Goal: Register for event/course

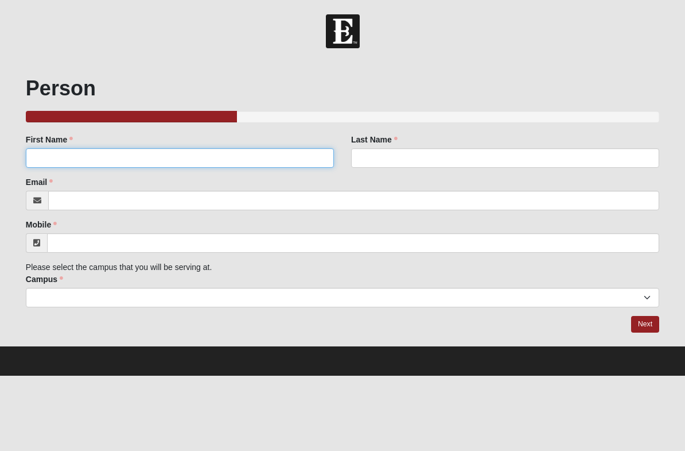
click at [254, 153] on input "First Name" at bounding box center [180, 158] width 308 height 20
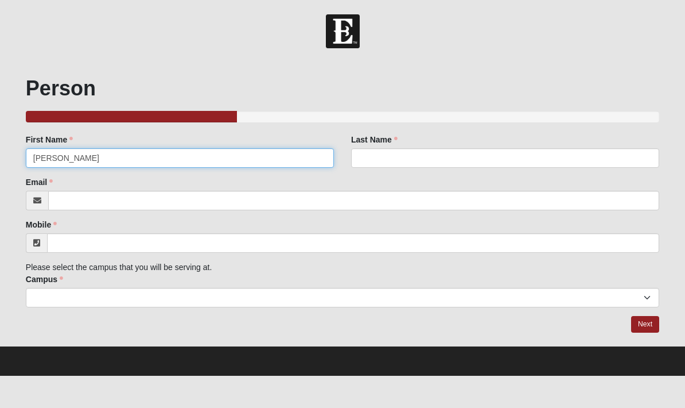
type input "[PERSON_NAME]"
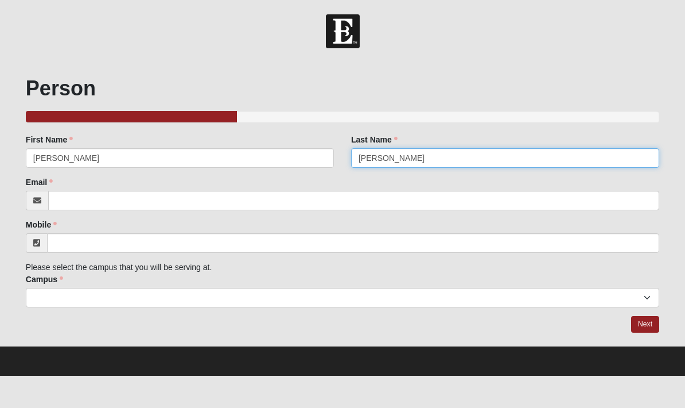
type input "[PERSON_NAME]"
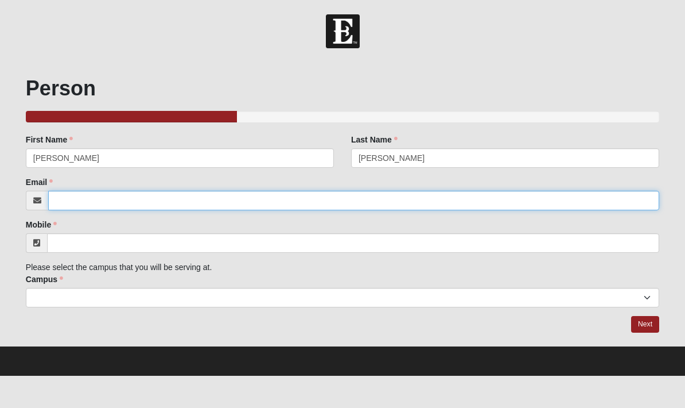
click at [497, 204] on input "Email" at bounding box center [353, 201] width 611 height 20
type input "[EMAIL_ADDRESS][DOMAIN_NAME]"
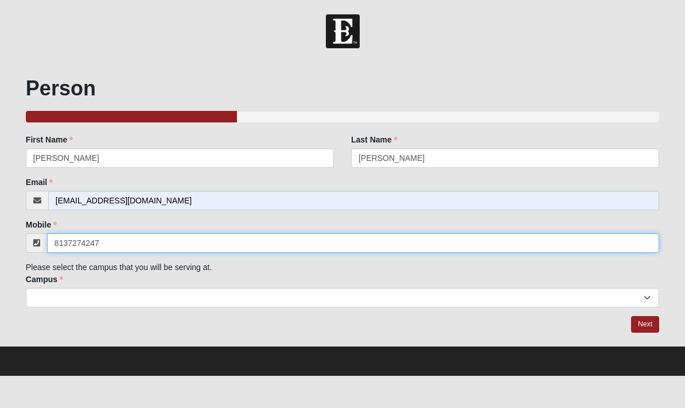
type input "[PHONE_NUMBER]"
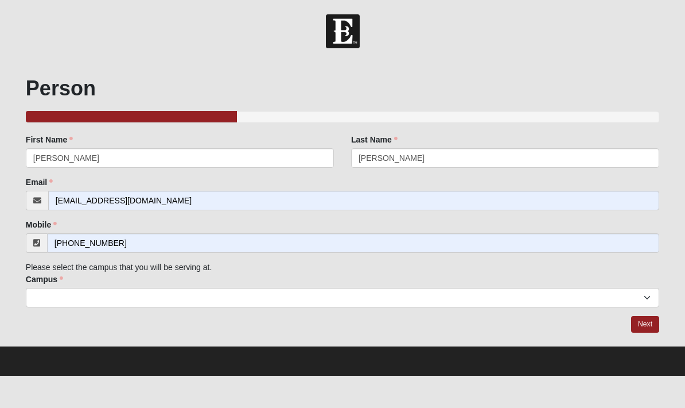
click at [181, 293] on select "Arlington Baymeadows Eleven22 Online [PERSON_NAME][GEOGRAPHIC_DATA] Jesup [GEOG…" at bounding box center [343, 298] width 634 height 20
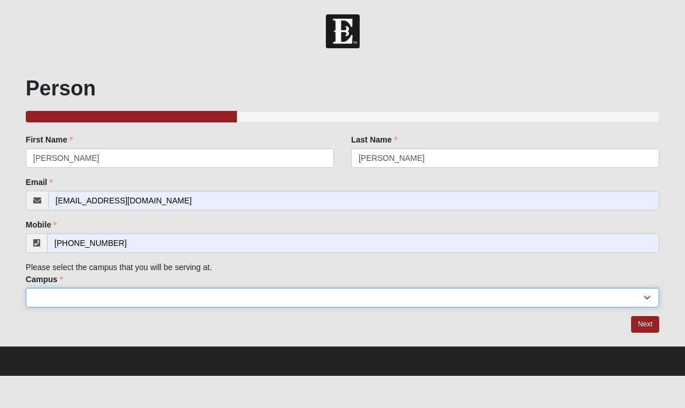
select select "11"
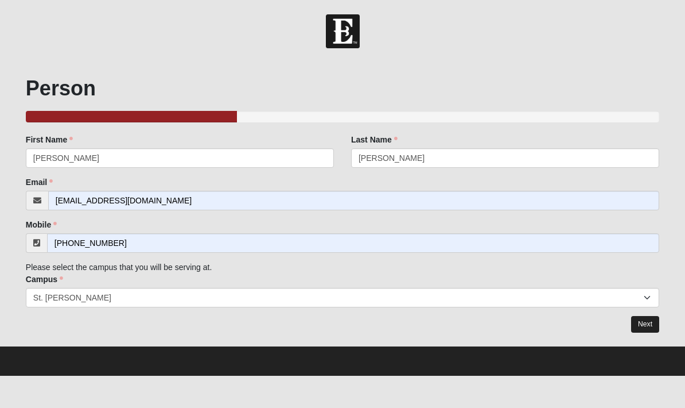
click at [650, 324] on link "Next" at bounding box center [645, 324] width 28 height 17
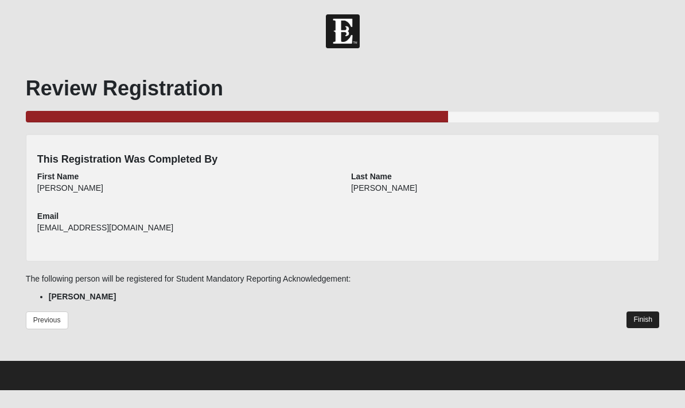
click at [649, 324] on link "Finish" at bounding box center [643, 319] width 33 height 17
